Goal: Task Accomplishment & Management: Use online tool/utility

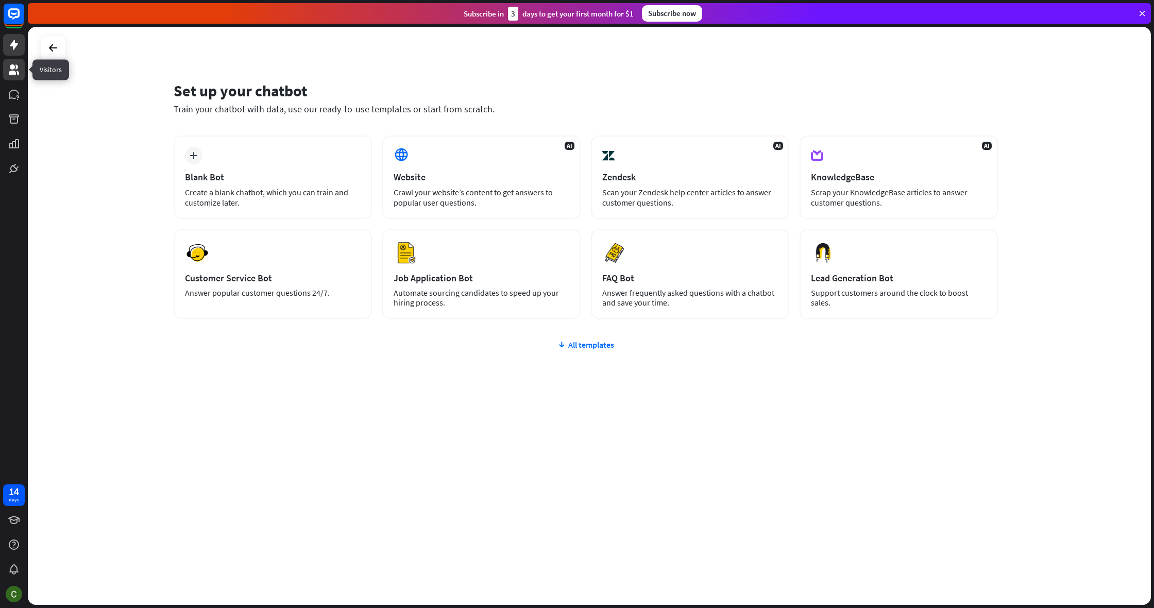
click at [8, 65] on icon at bounding box center [14, 69] width 12 height 12
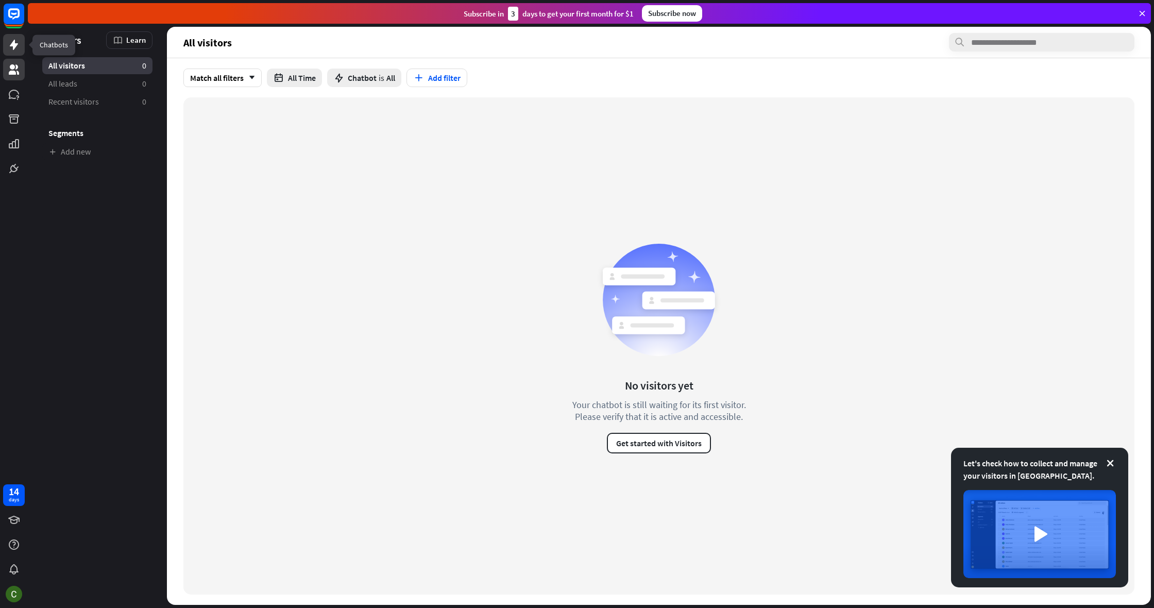
click at [15, 49] on icon at bounding box center [14, 45] width 12 height 12
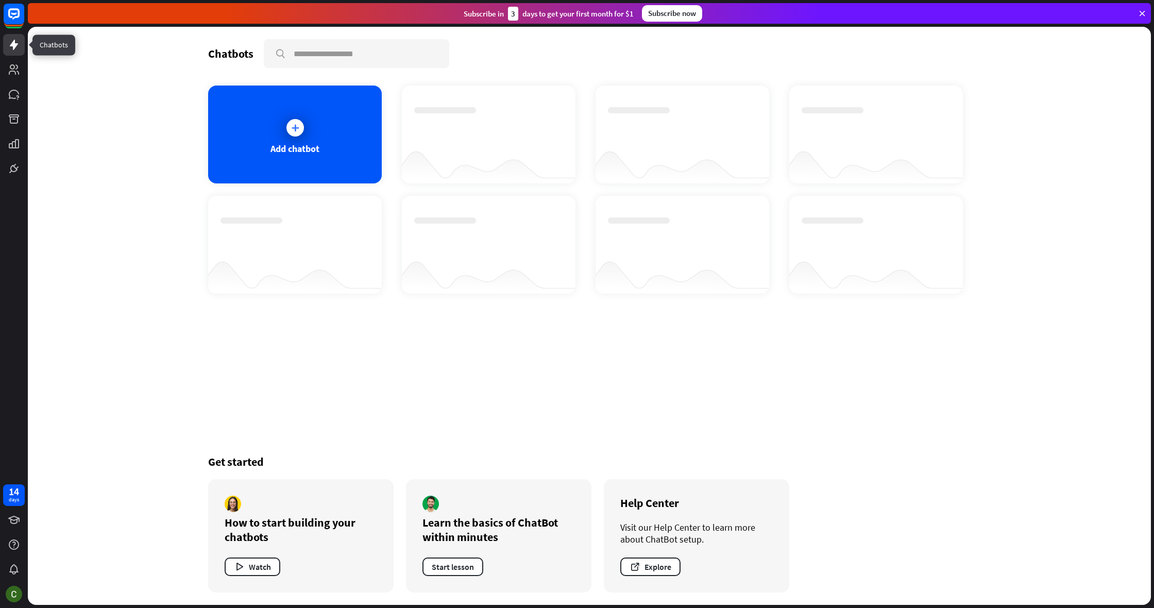
click at [251, 565] on button "Watch" at bounding box center [253, 566] width 56 height 19
click at [250, 565] on button "Watch" at bounding box center [253, 566] width 56 height 19
click at [235, 571] on icon "button" at bounding box center [239, 566] width 11 height 11
click at [274, 565] on button "Watch" at bounding box center [253, 566] width 56 height 19
drag, startPoint x: 251, startPoint y: 565, endPoint x: 264, endPoint y: 564, distance: 13.4
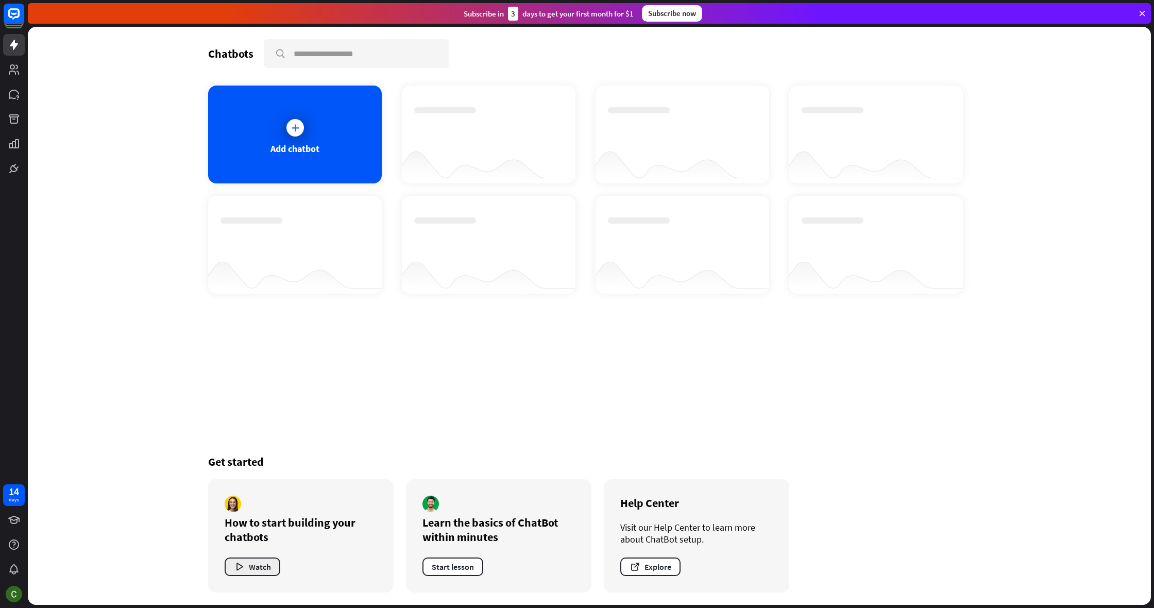
click at [264, 564] on button "Watch" at bounding box center [253, 566] width 56 height 19
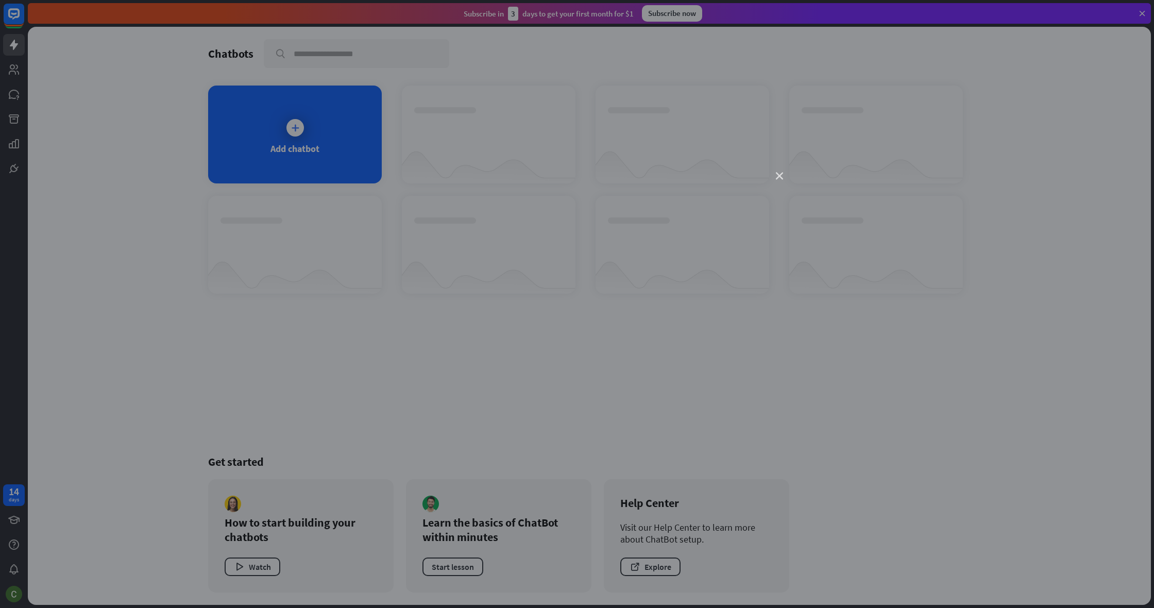
click at [782, 179] on icon "close" at bounding box center [779, 176] width 7 height 7
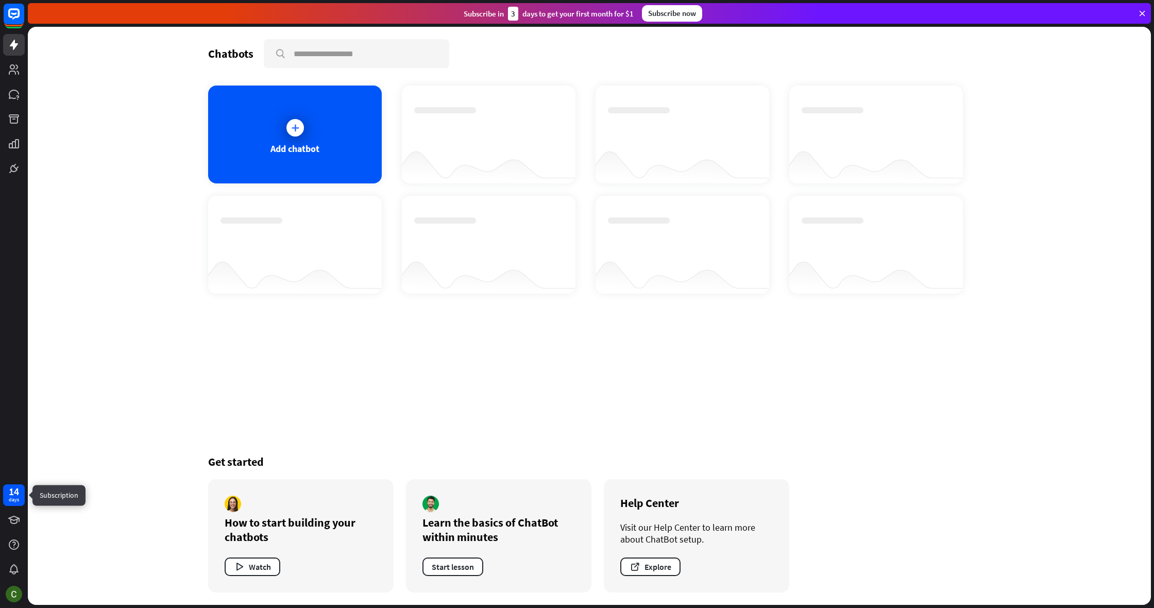
click at [10, 499] on div "days" at bounding box center [14, 499] width 10 height 7
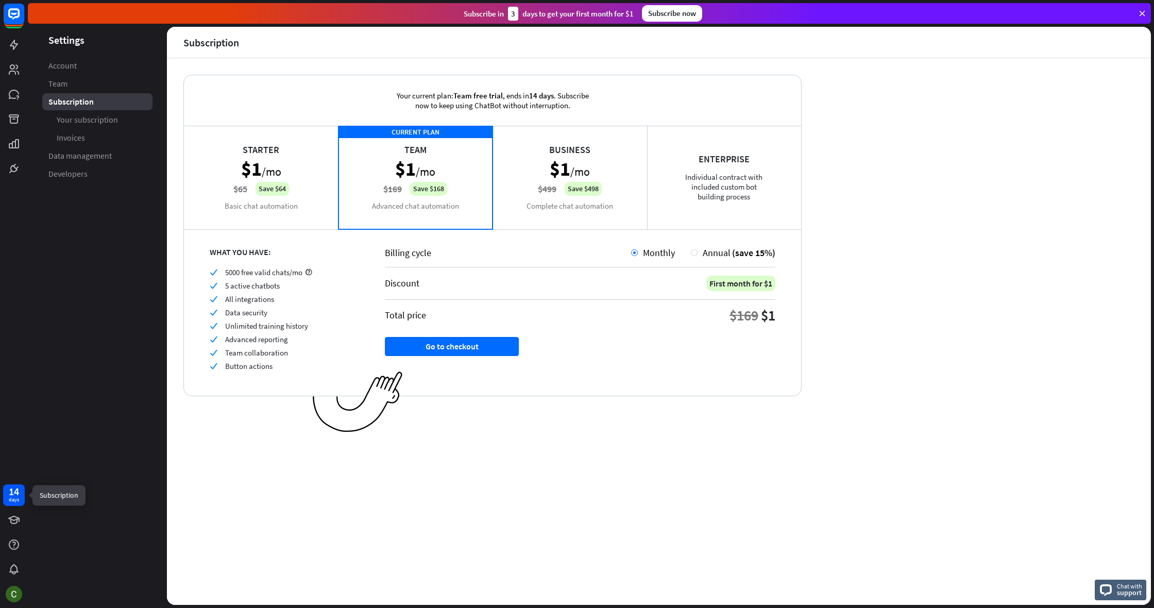
click at [14, 487] on div "14" at bounding box center [14, 491] width 10 height 9
click at [15, 503] on div "days" at bounding box center [14, 499] width 10 height 7
click at [19, 44] on icon at bounding box center [14, 45] width 12 height 12
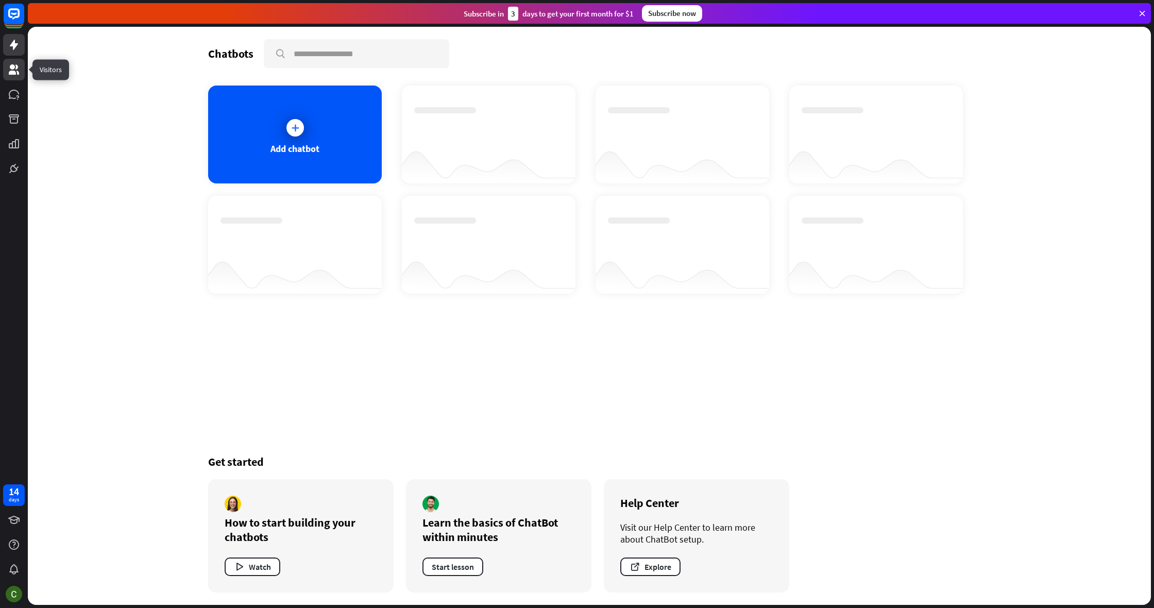
click at [14, 79] on link at bounding box center [14, 70] width 22 height 22
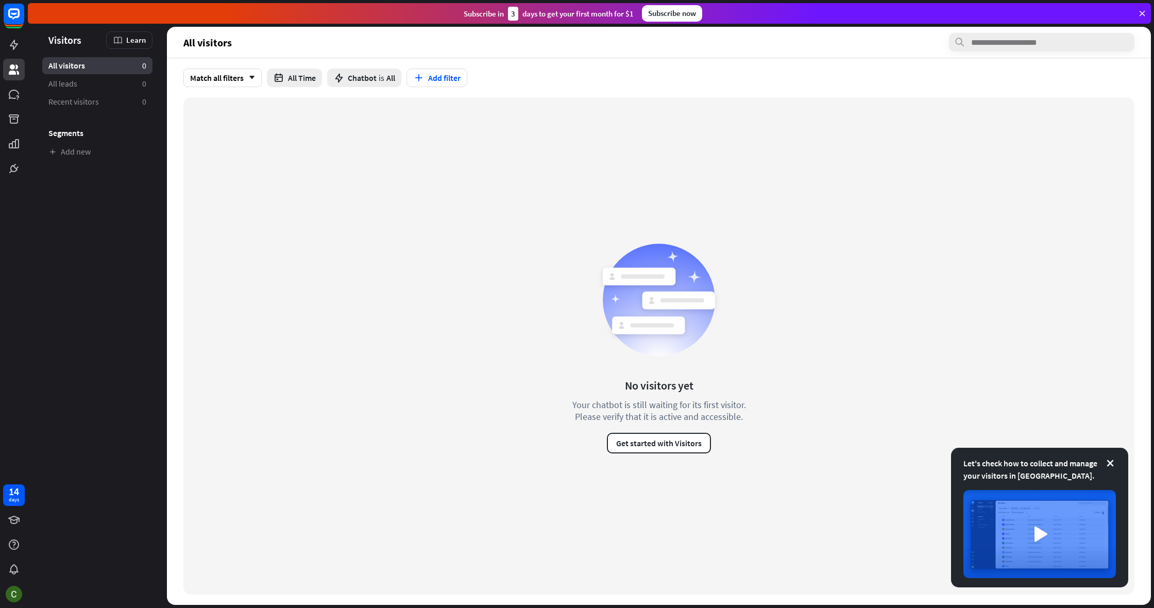
click at [359, 251] on div "No visitors yet Your chatbot is still waiting for its first visitor. Please ver…" at bounding box center [658, 345] width 951 height 497
click at [11, 93] on icon at bounding box center [14, 94] width 10 height 9
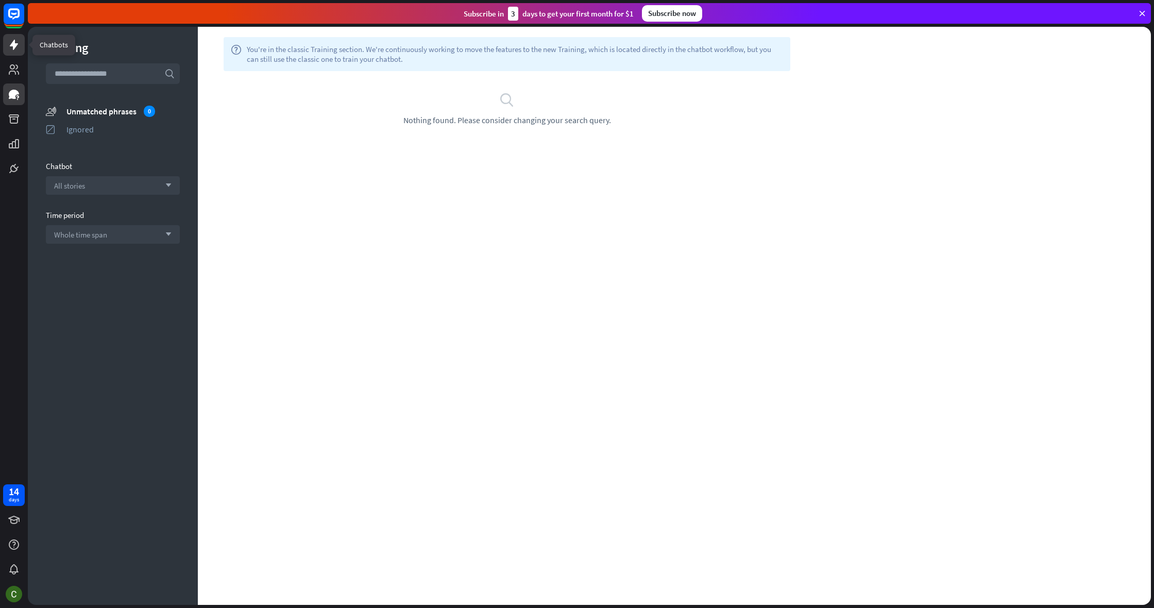
click at [14, 52] on link at bounding box center [14, 45] width 22 height 22
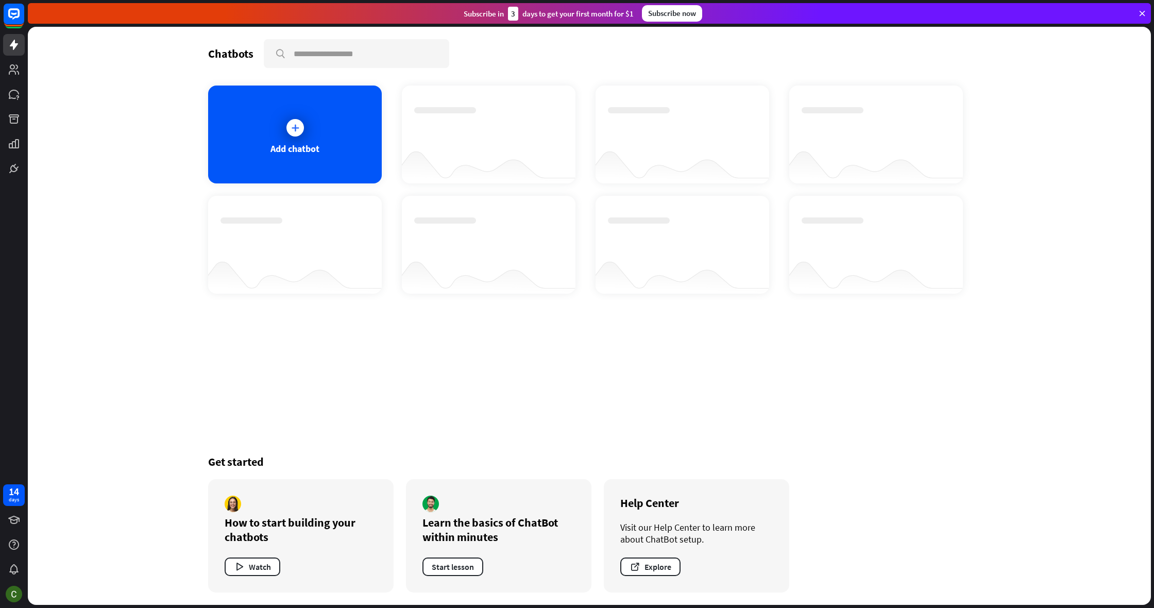
click at [118, 192] on div "Chatbots search Add chatbot Get started How to start building your chatbots Wat…" at bounding box center [589, 316] width 1123 height 578
drag, startPoint x: 27, startPoint y: 342, endPoint x: 0, endPoint y: 236, distance: 109.4
click at [0, 236] on div "14 days" at bounding box center [14, 304] width 28 height 608
click at [231, 105] on div "Add chatbot" at bounding box center [295, 134] width 174 height 98
